Goal: Task Accomplishment & Management: Complete application form

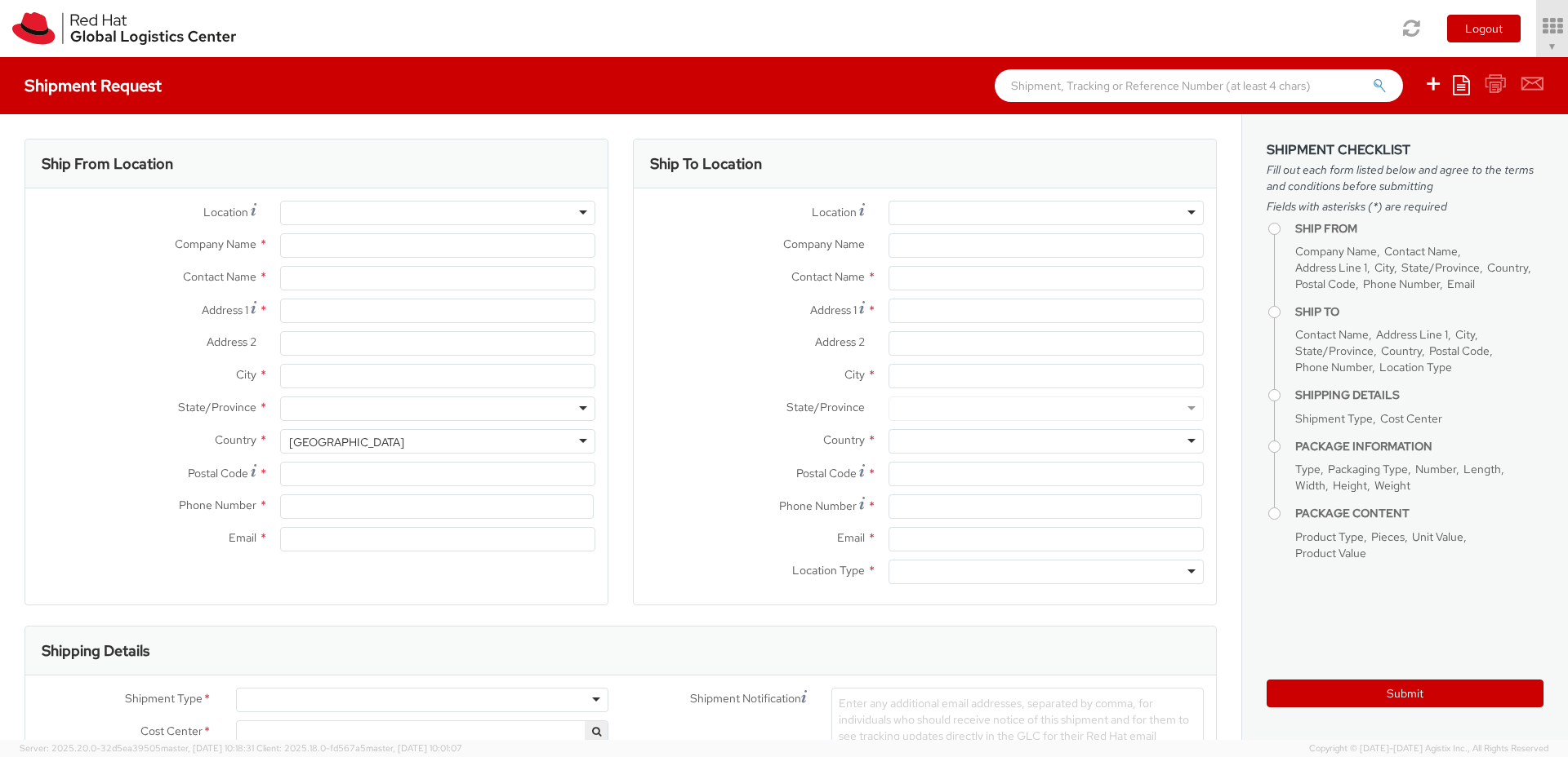
type input "Red Hat Czech s.r.o."
type input "[PERSON_NAME]"
type input "Purkynova 647/111"
type input "[GEOGRAPHIC_DATA]"
type input "621 00"
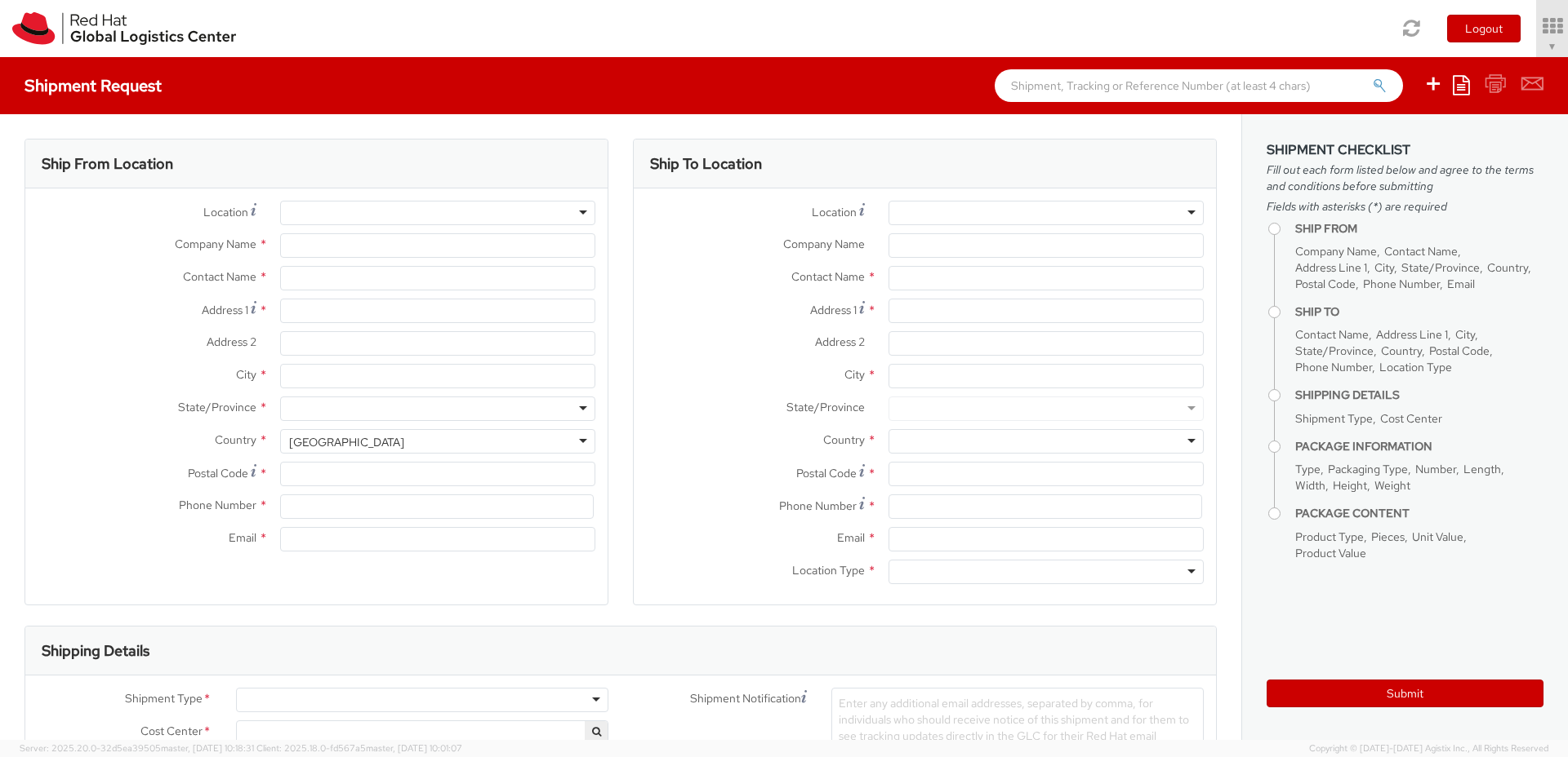
type input "420 532 294 555"
type input "[EMAIL_ADDRESS][DOMAIN_NAME]"
select select "CM"
select select "KGS"
select select "850"
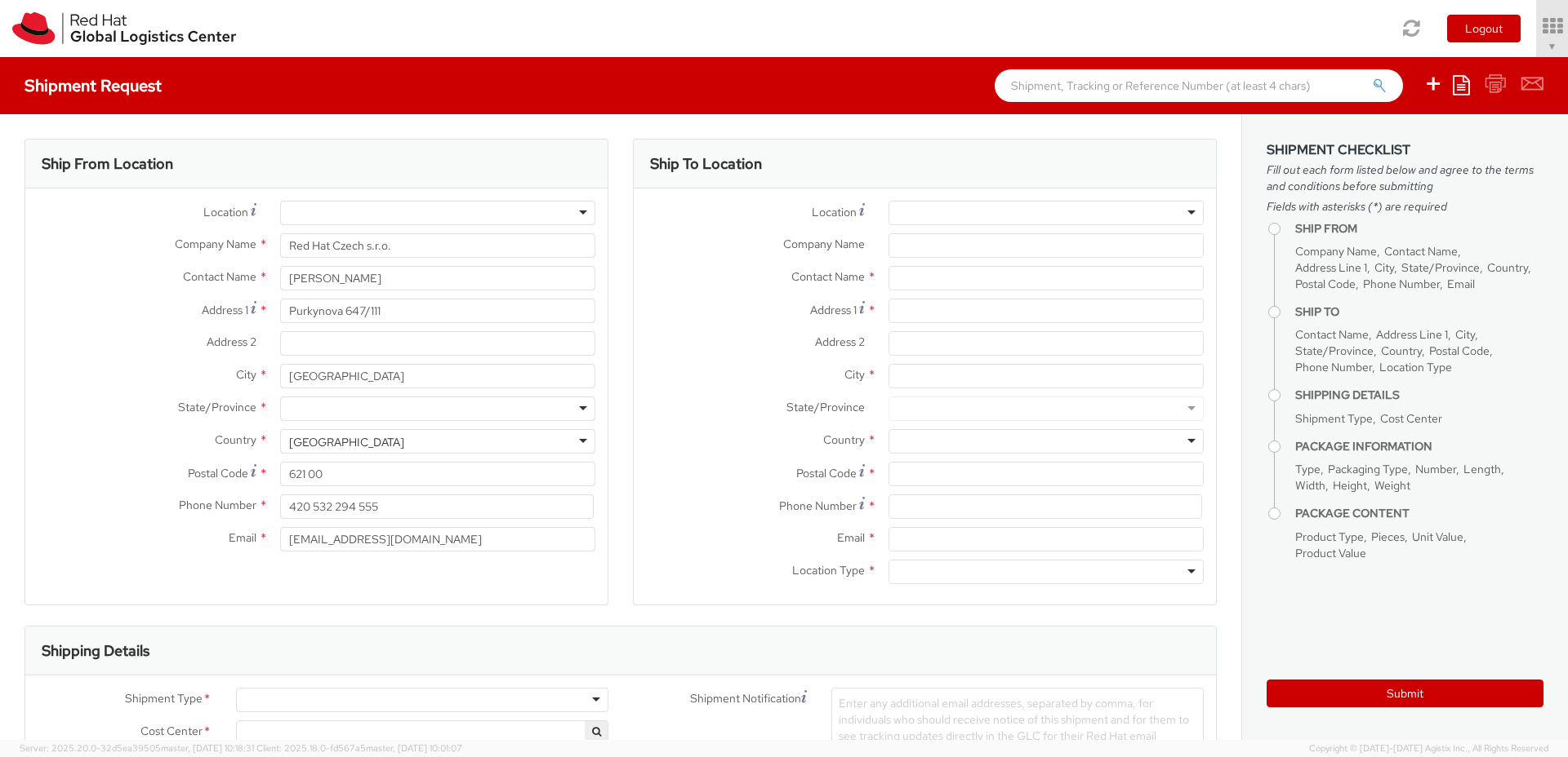
select select
